Goal: Task Accomplishment & Management: Complete application form

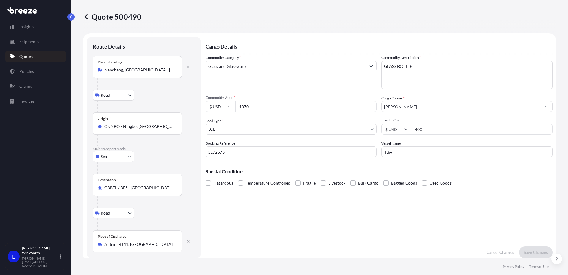
select select "Road"
select select "Sea"
select select "Road"
select select "1"
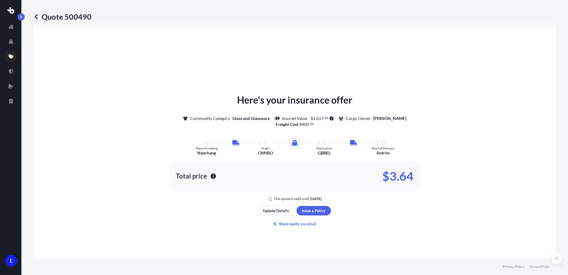
click at [40, 18] on p "Quote 500490" at bounding box center [62, 17] width 58 height 10
click at [37, 18] on icon at bounding box center [36, 17] width 6 height 6
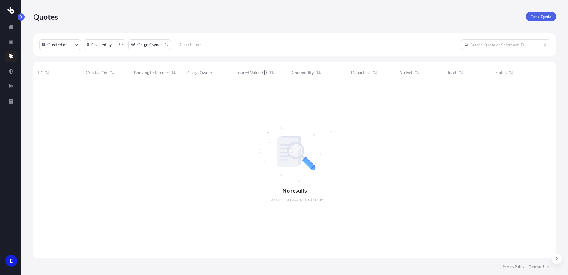
scroll to position [174, 519]
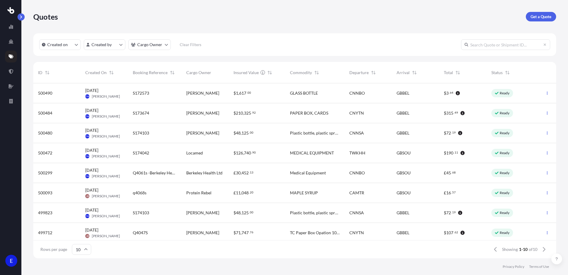
click at [101, 153] on span "2 Oct 2025 EW Edward Winkworth" at bounding box center [102, 152] width 35 height 11
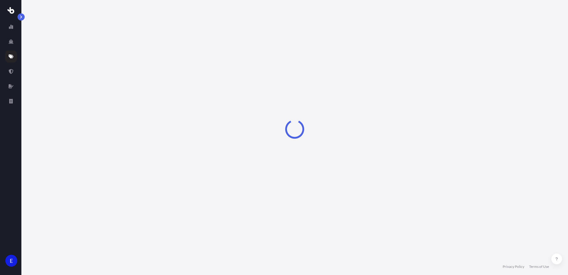
select select "Road"
select select "Sea"
select select "Road"
select select "2"
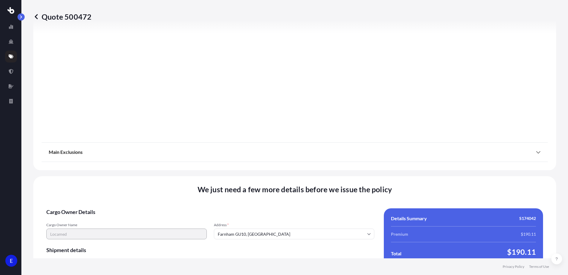
scroll to position [787, 0]
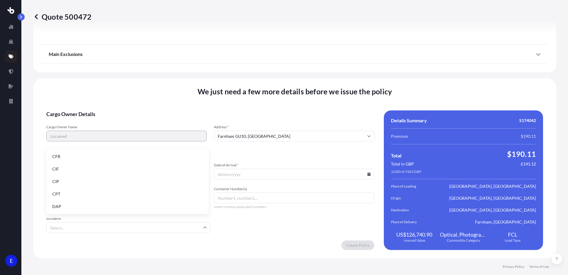
click at [86, 226] on input "Incoterm" at bounding box center [128, 227] width 164 height 11
click at [65, 171] on li "EXW" at bounding box center [128, 168] width 158 height 11
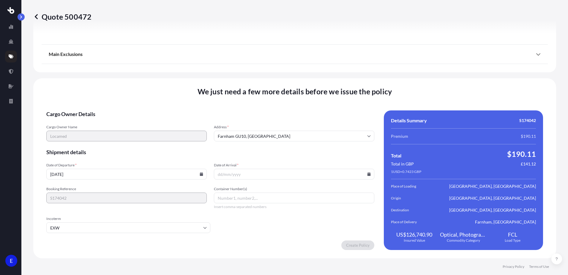
click at [244, 177] on input "Date of Arrival *" at bounding box center [294, 174] width 160 height 11
click at [244, 176] on input "Date of Arrival *" at bounding box center [294, 174] width 160 height 11
type input "15/11/2025"
click at [248, 197] on input "Container Number(s)" at bounding box center [294, 197] width 160 height 11
type input "ONEU2807770"
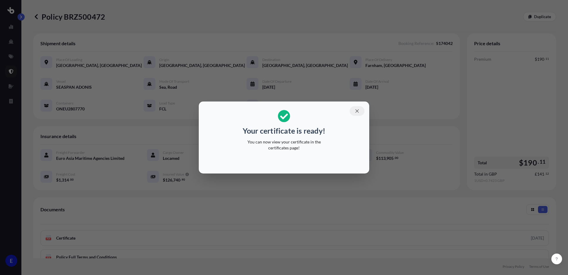
click at [355, 112] on icon "button" at bounding box center [357, 110] width 5 height 5
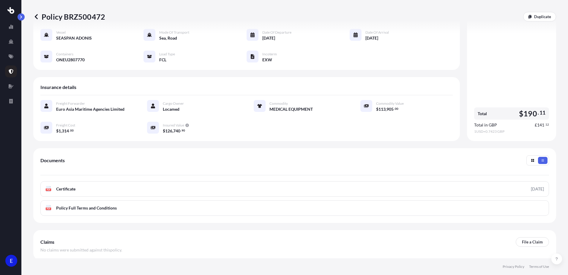
scroll to position [77, 0]
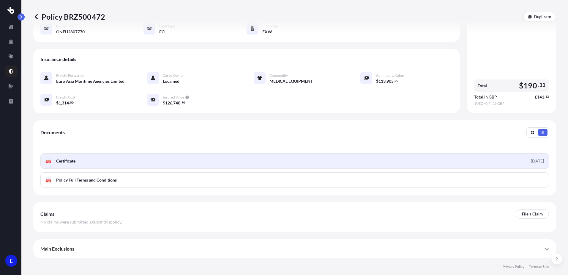
click at [254, 162] on link "PDF Certificate 2025-10-02" at bounding box center [294, 160] width 509 height 15
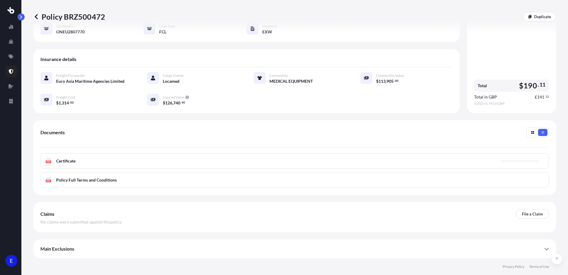
click at [111, 165] on div "PDF Certificate" at bounding box center [294, 160] width 509 height 15
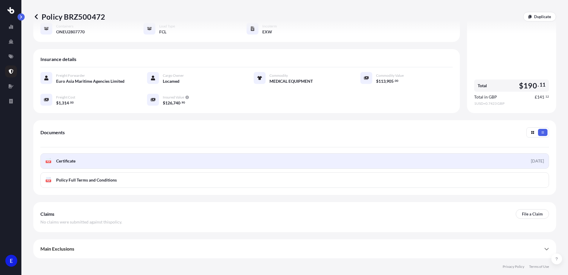
click at [63, 160] on span "Certificate" at bounding box center [65, 161] width 19 height 6
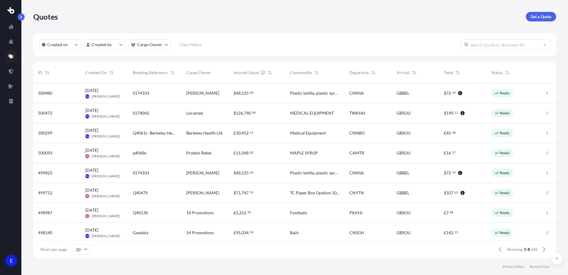
scroll to position [174, 519]
